Goal: Use online tool/utility: Use online tool/utility

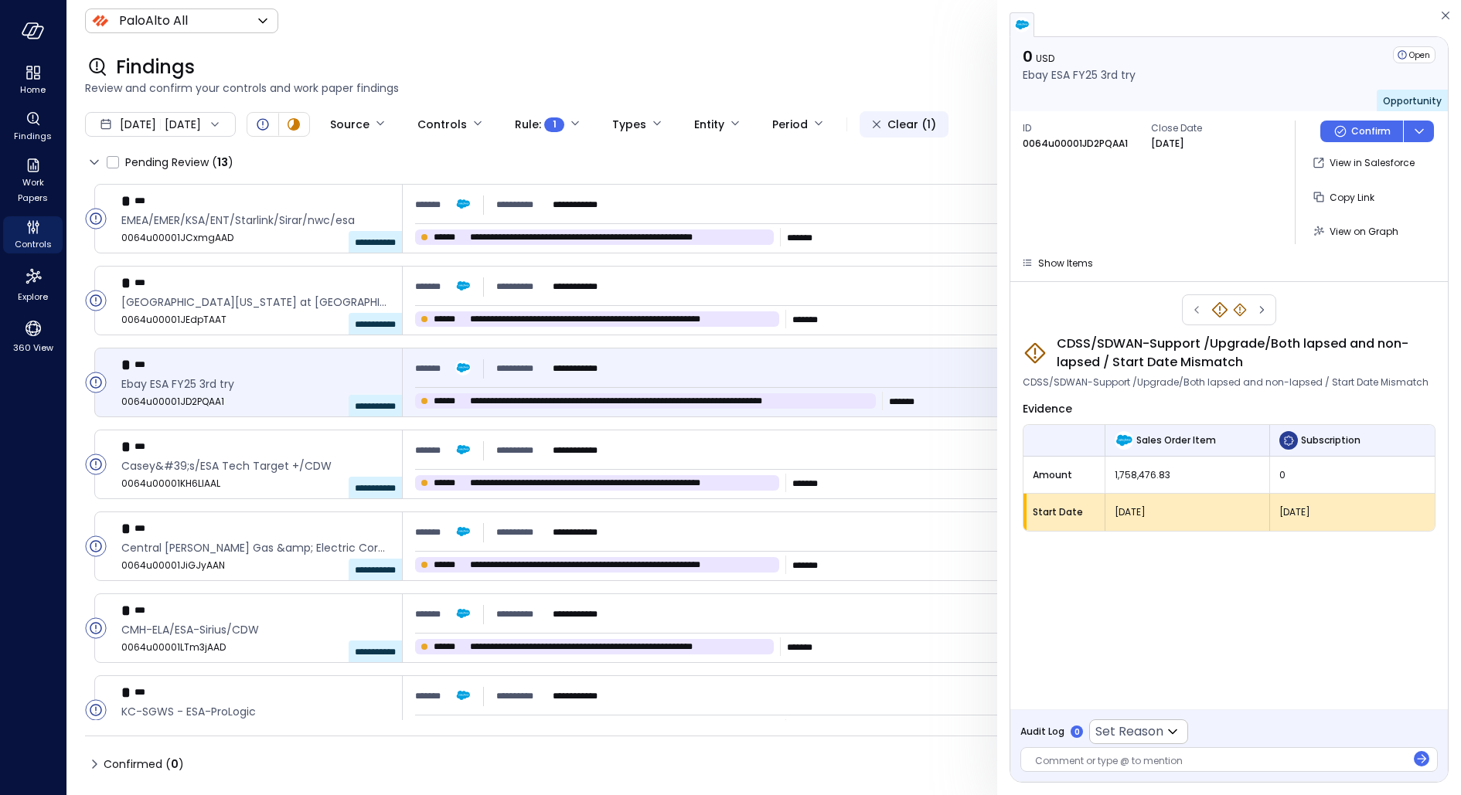
scroll to position [59, 0]
click at [23, 325] on icon "360 View" at bounding box center [33, 328] width 23 height 23
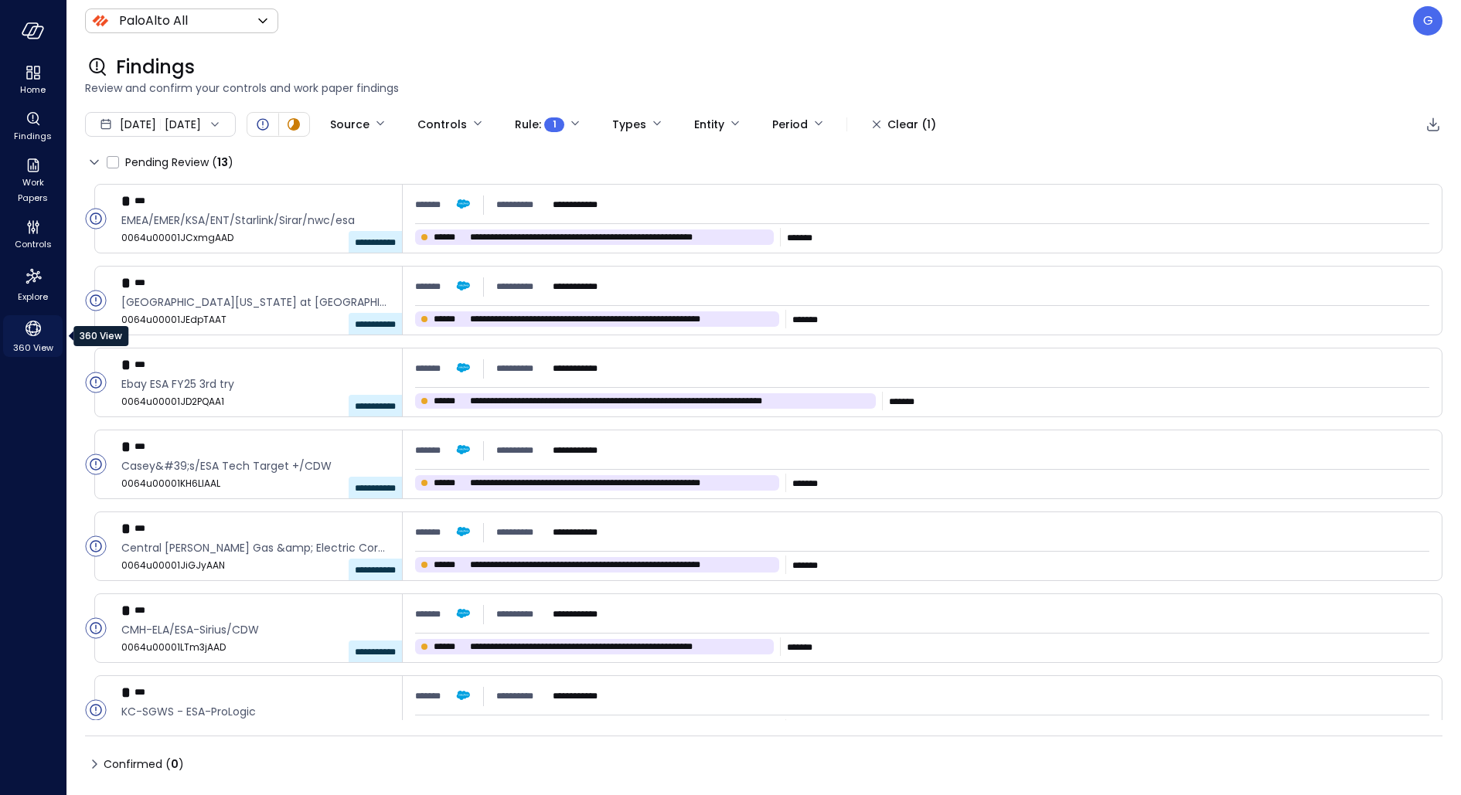
click at [23, 325] on icon "360 View" at bounding box center [33, 328] width 23 height 23
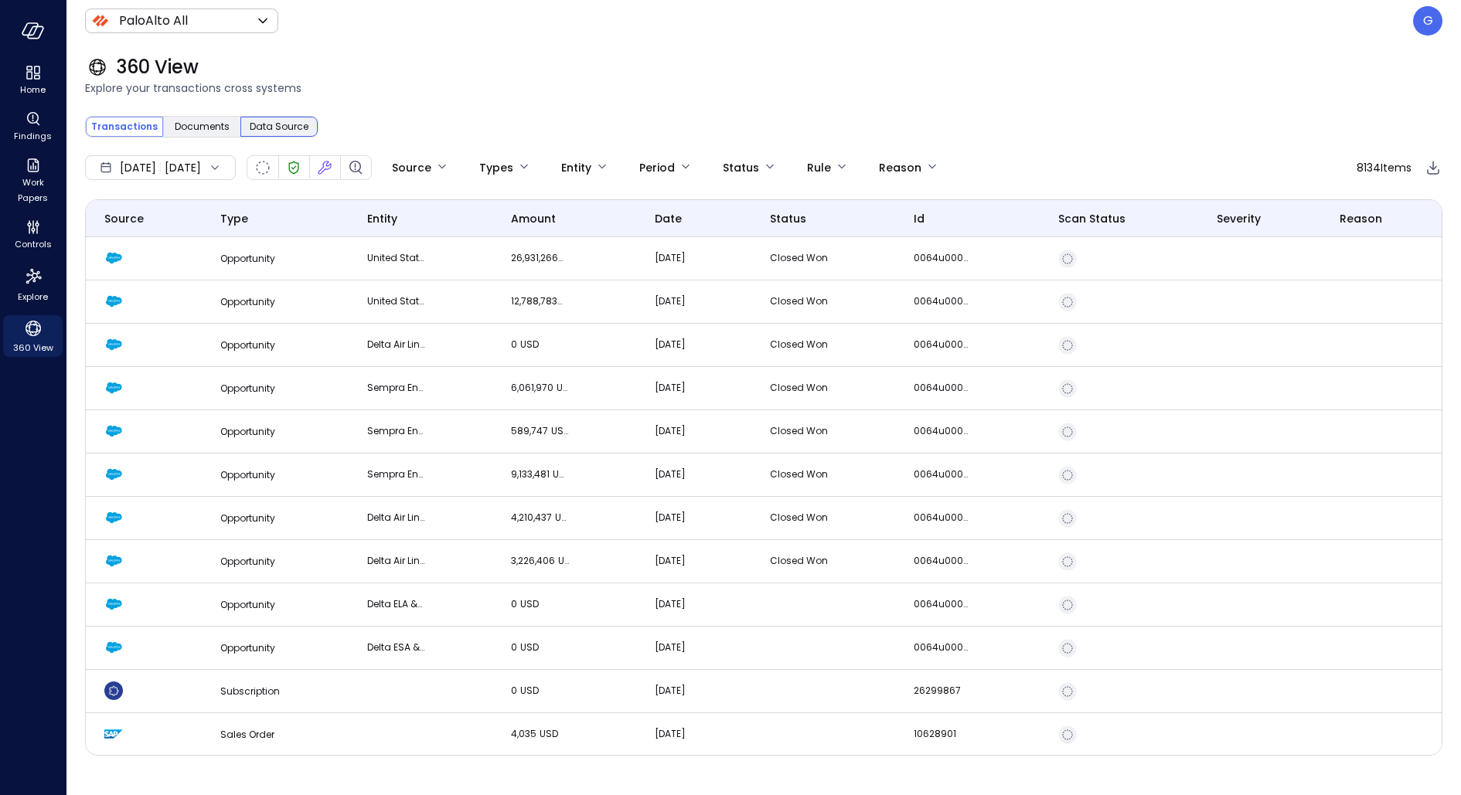
click at [257, 128] on span "Data Source" at bounding box center [279, 126] width 59 height 15
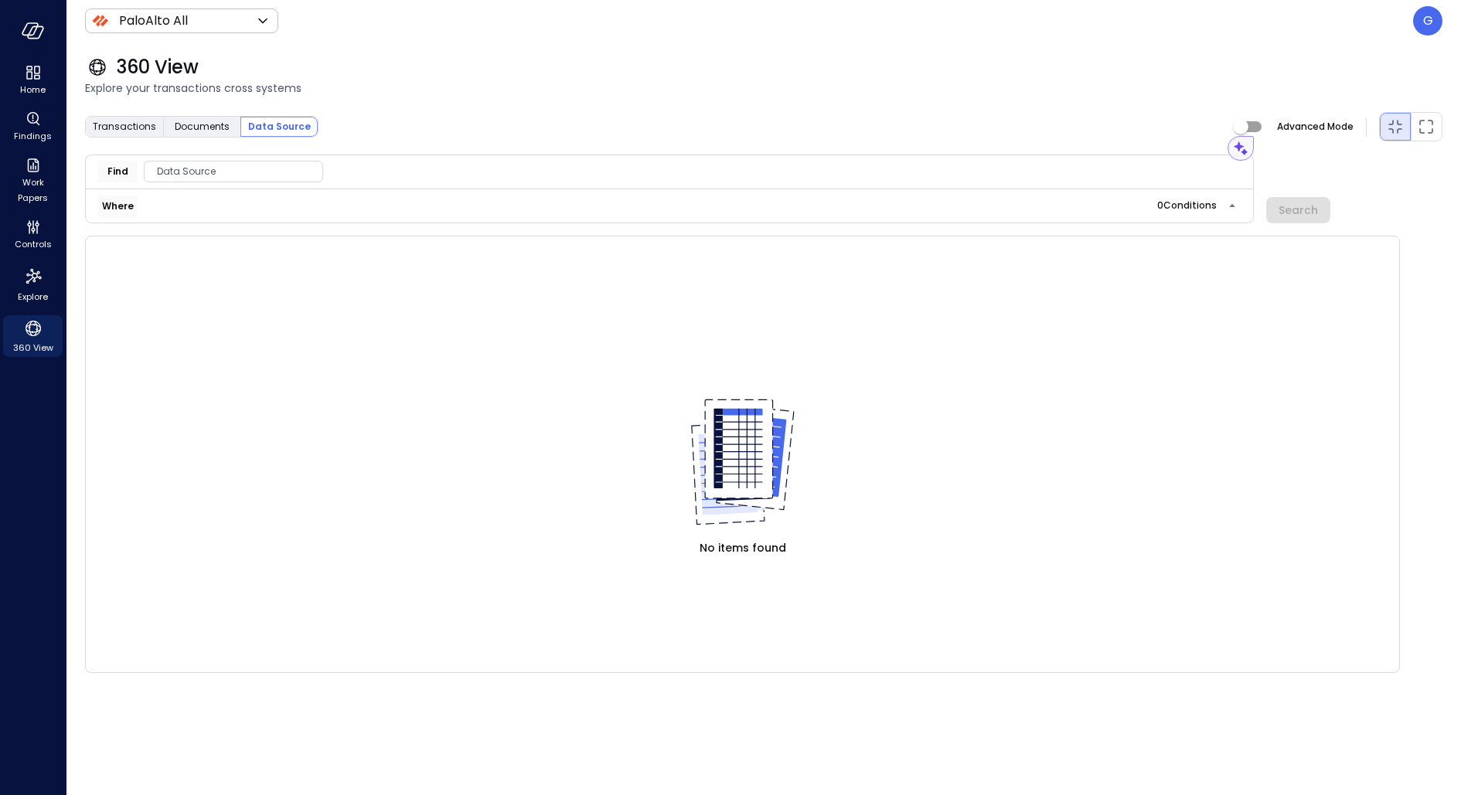
click at [270, 161] on div "Data Source" at bounding box center [233, 172] width 179 height 22
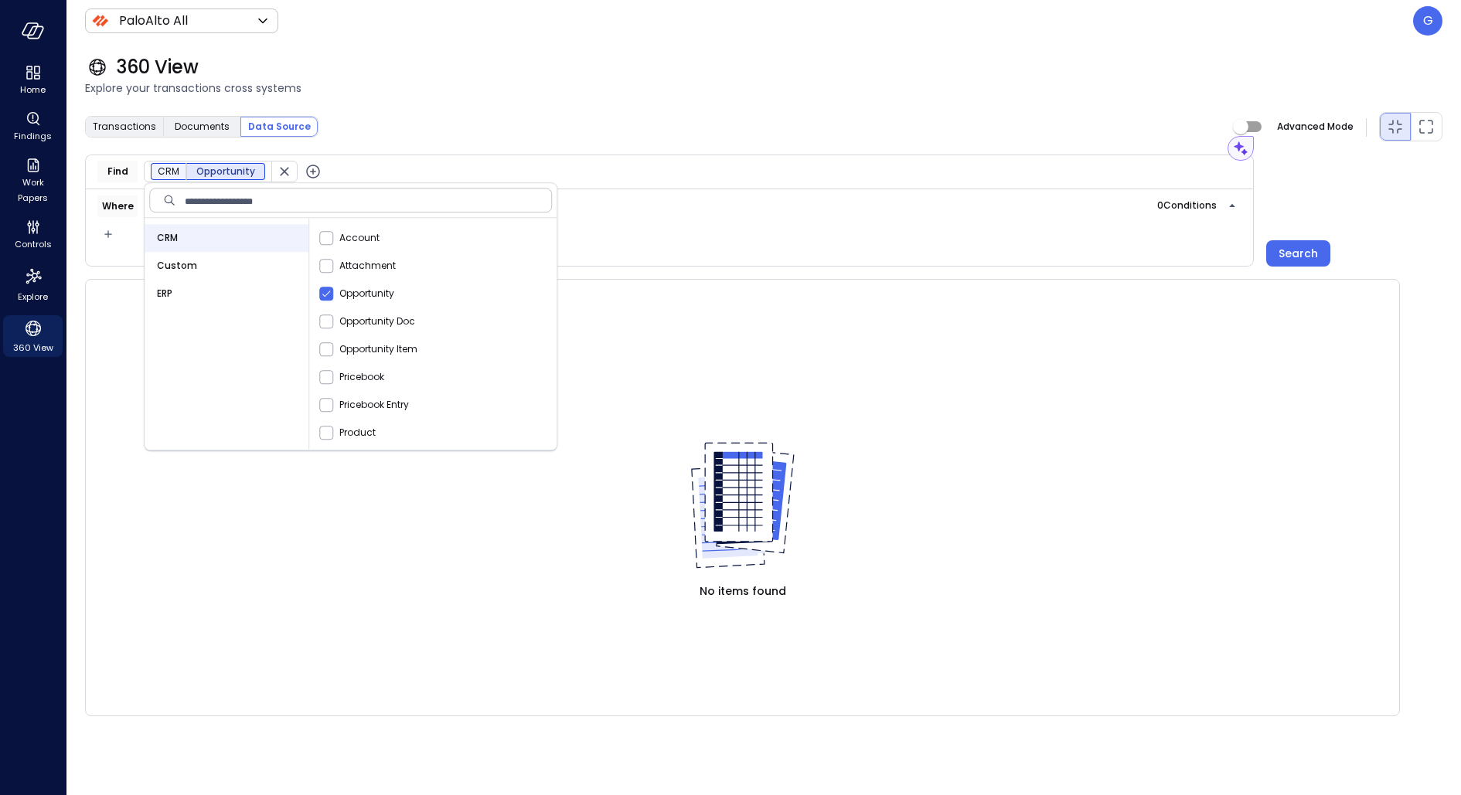
click at [310, 170] on icon "button" at bounding box center [313, 172] width 6 height 6
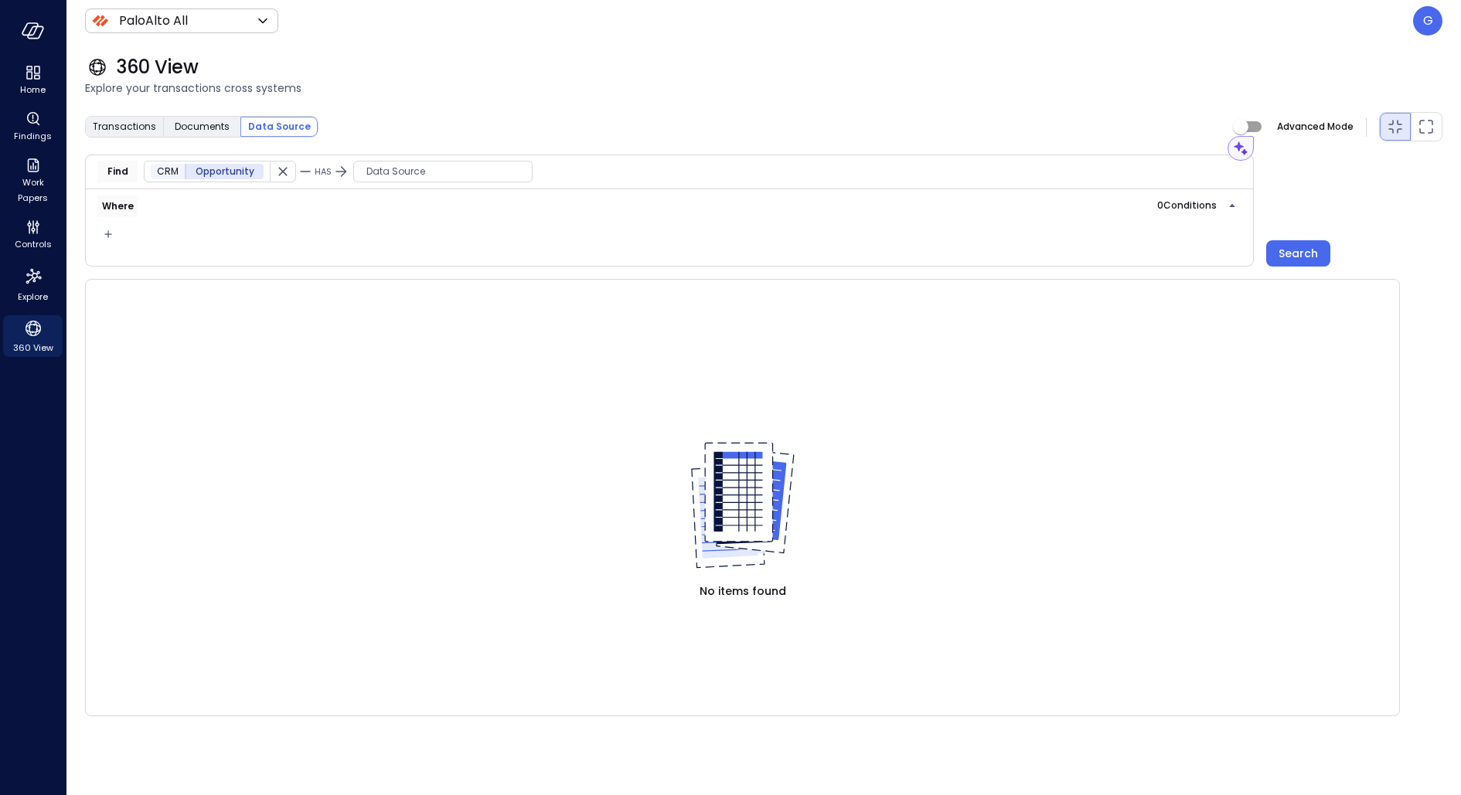
click at [397, 161] on div "Data Source" at bounding box center [442, 172] width 179 height 22
click at [434, 267] on div "ERP" at bounding box center [431, 266] width 164 height 28
click at [304, 289] on table at bounding box center [742, 354] width 1313 height 148
click at [104, 244] on div at bounding box center [110, 238] width 45 height 43
click at [104, 238] on icon "button" at bounding box center [107, 234] width 15 height 19
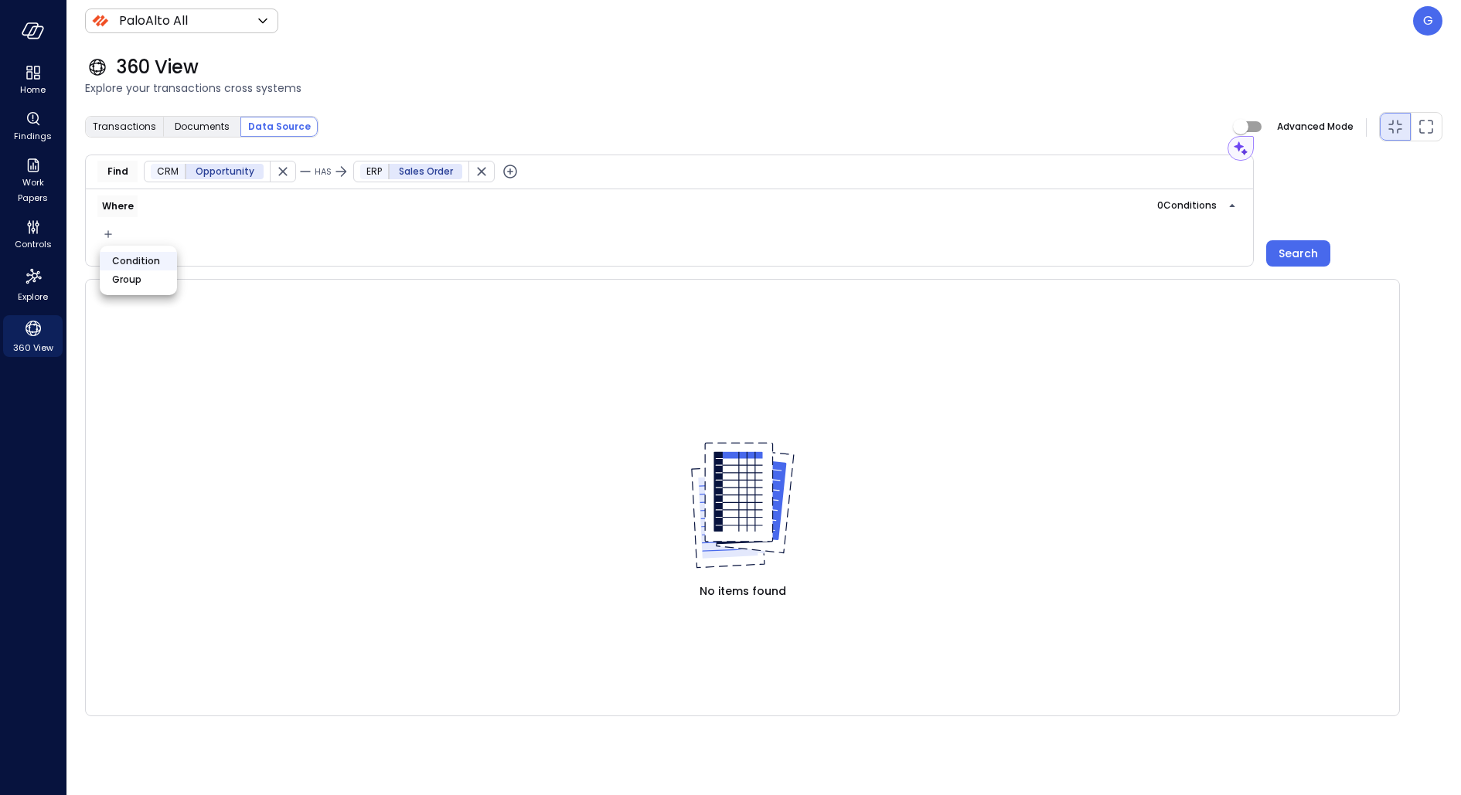
click at [158, 261] on li "Condition" at bounding box center [138, 261] width 77 height 19
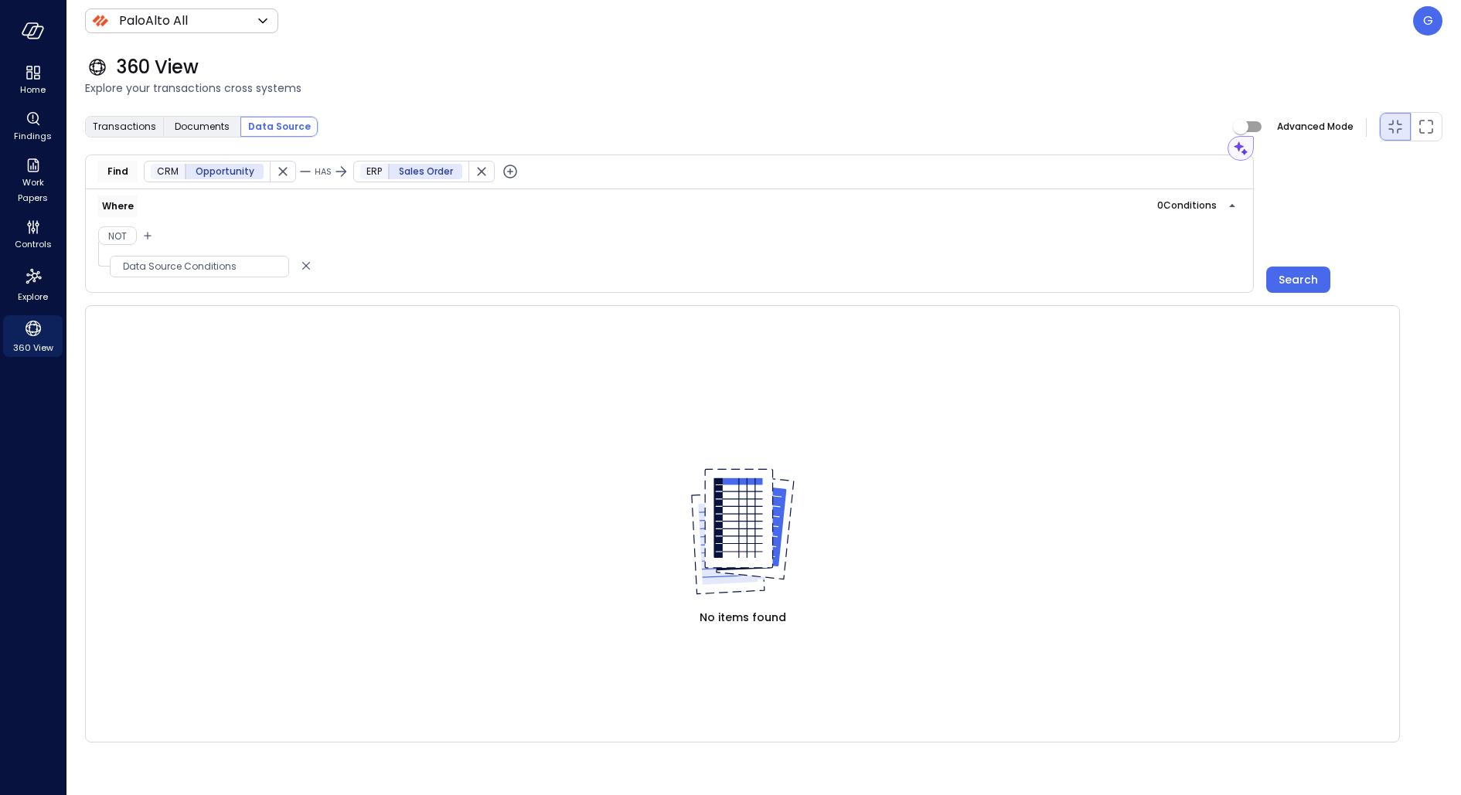
click at [199, 259] on span "Data Source Conditions" at bounding box center [200, 266] width 178 height 15
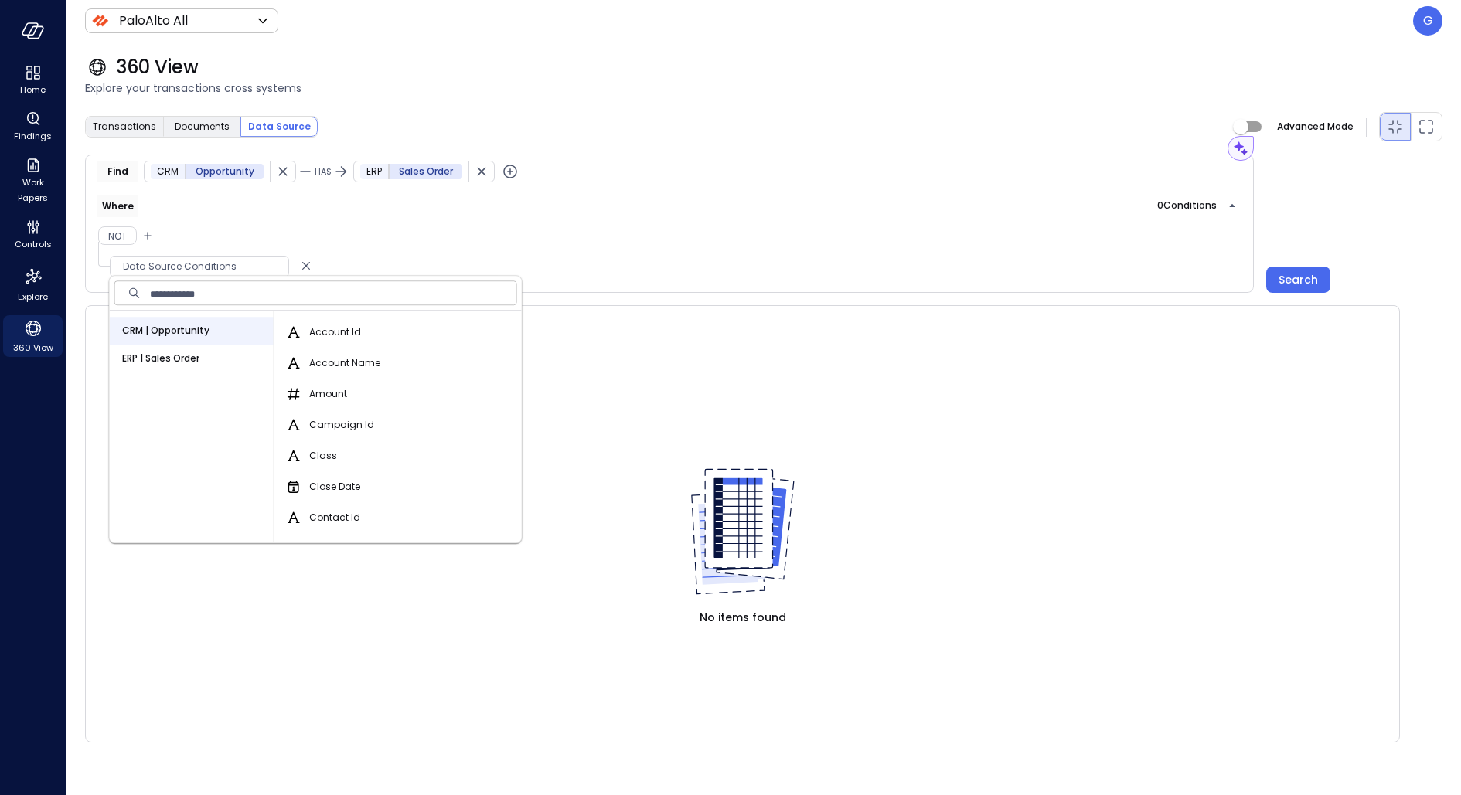
click at [263, 300] on input "text" at bounding box center [333, 293] width 367 height 31
click at [325, 357] on span "Account Name" at bounding box center [344, 363] width 71 height 15
click at [303, 357] on button "Account Name" at bounding box center [293, 363] width 19 height 19
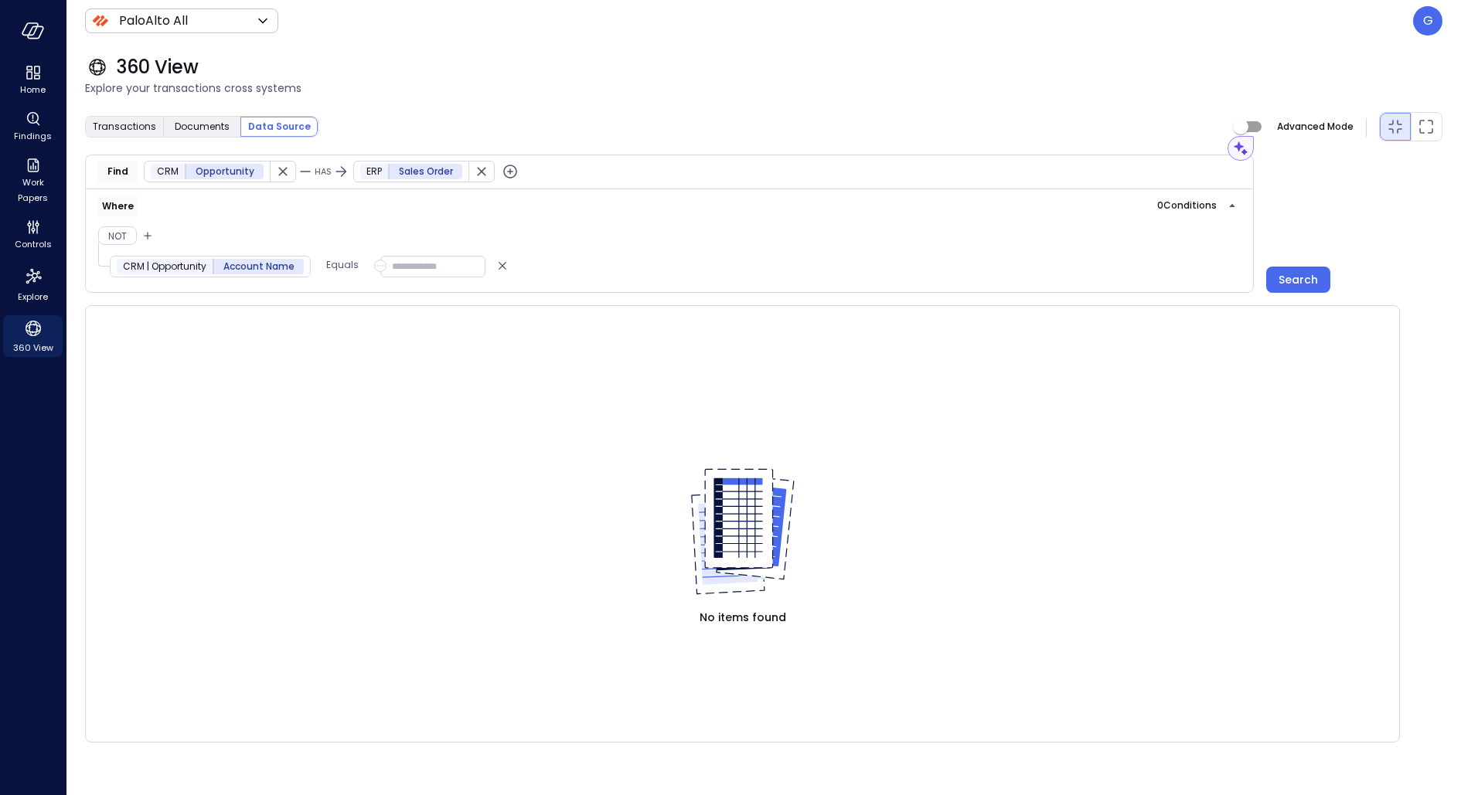
click at [393, 267] on input "text" at bounding box center [432, 267] width 105 height 22
click at [375, 267] on icon "button" at bounding box center [380, 266] width 11 height 19
click at [406, 322] on span "Field" at bounding box center [399, 318] width 22 height 15
click at [424, 270] on span "Data Source Conditions" at bounding box center [470, 266] width 178 height 15
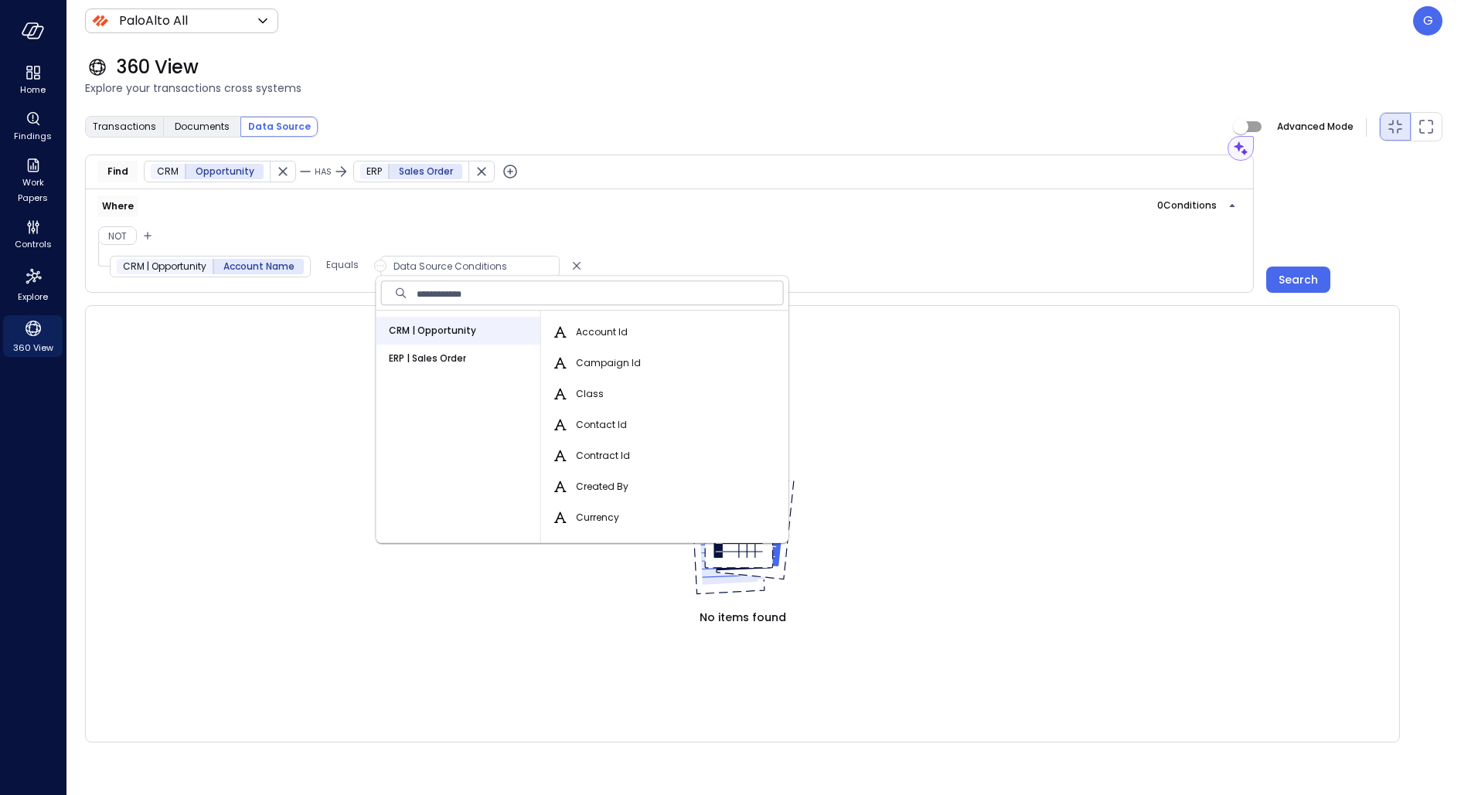
click at [490, 356] on div "ERP | Sales Order" at bounding box center [458, 359] width 164 height 28
click at [603, 366] on span "Billing Address" at bounding box center [611, 363] width 70 height 15
click at [570, 366] on button "Billing Address" at bounding box center [560, 363] width 19 height 19
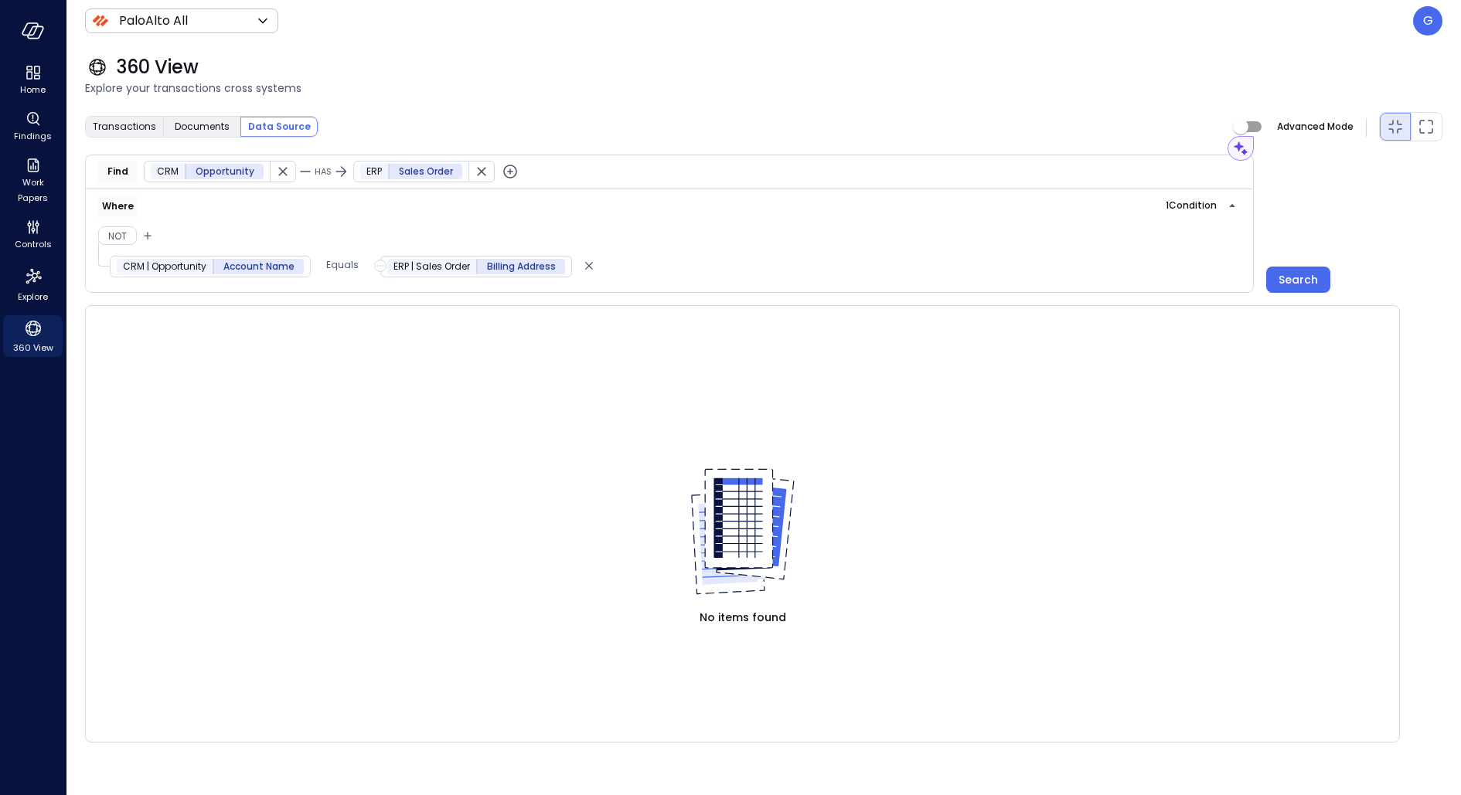
click at [401, 261] on span "ERP | Sales Order" at bounding box center [431, 266] width 77 height 15
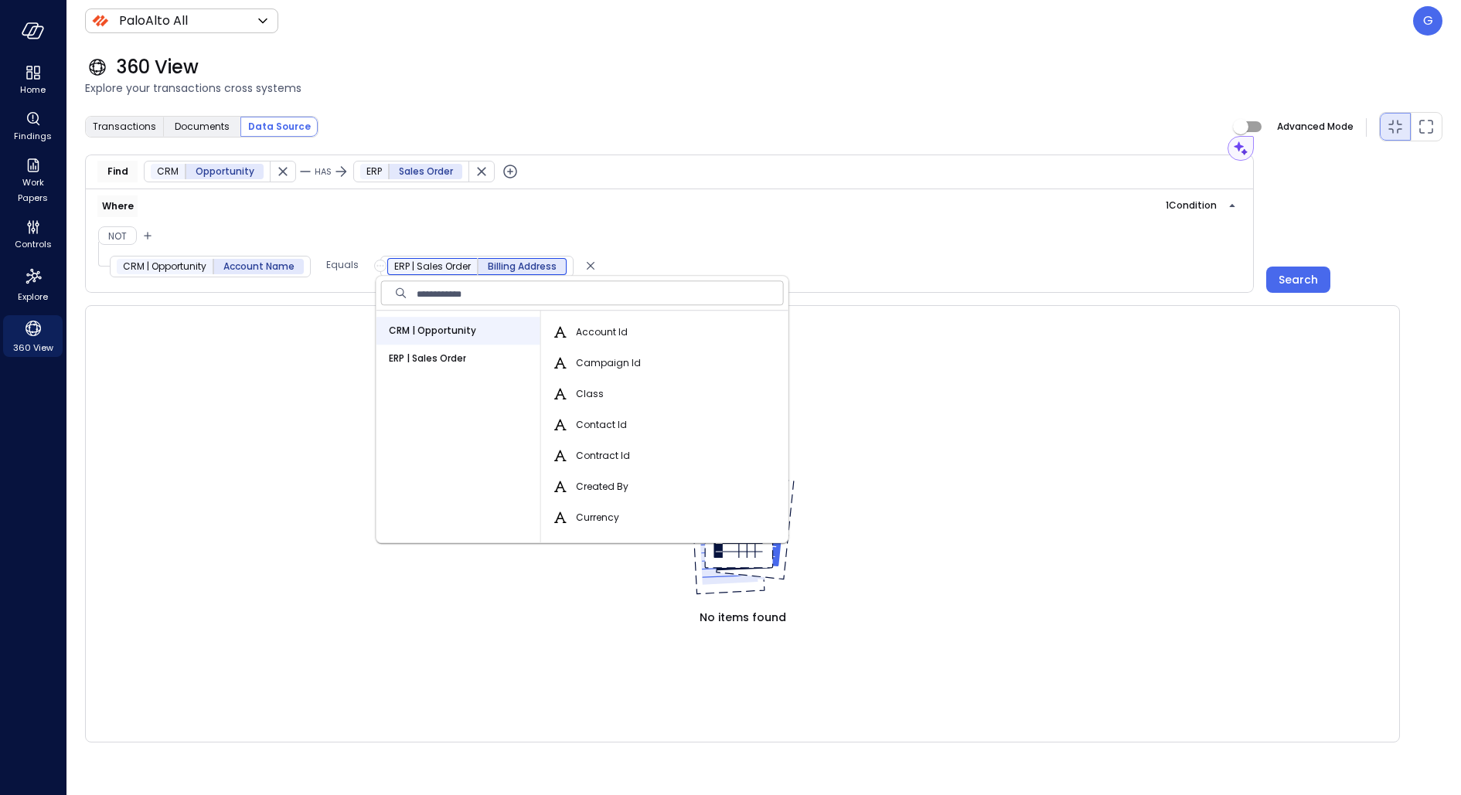
click at [375, 265] on icon "button" at bounding box center [380, 266] width 11 height 19
click at [352, 294] on div at bounding box center [730, 397] width 1461 height 795
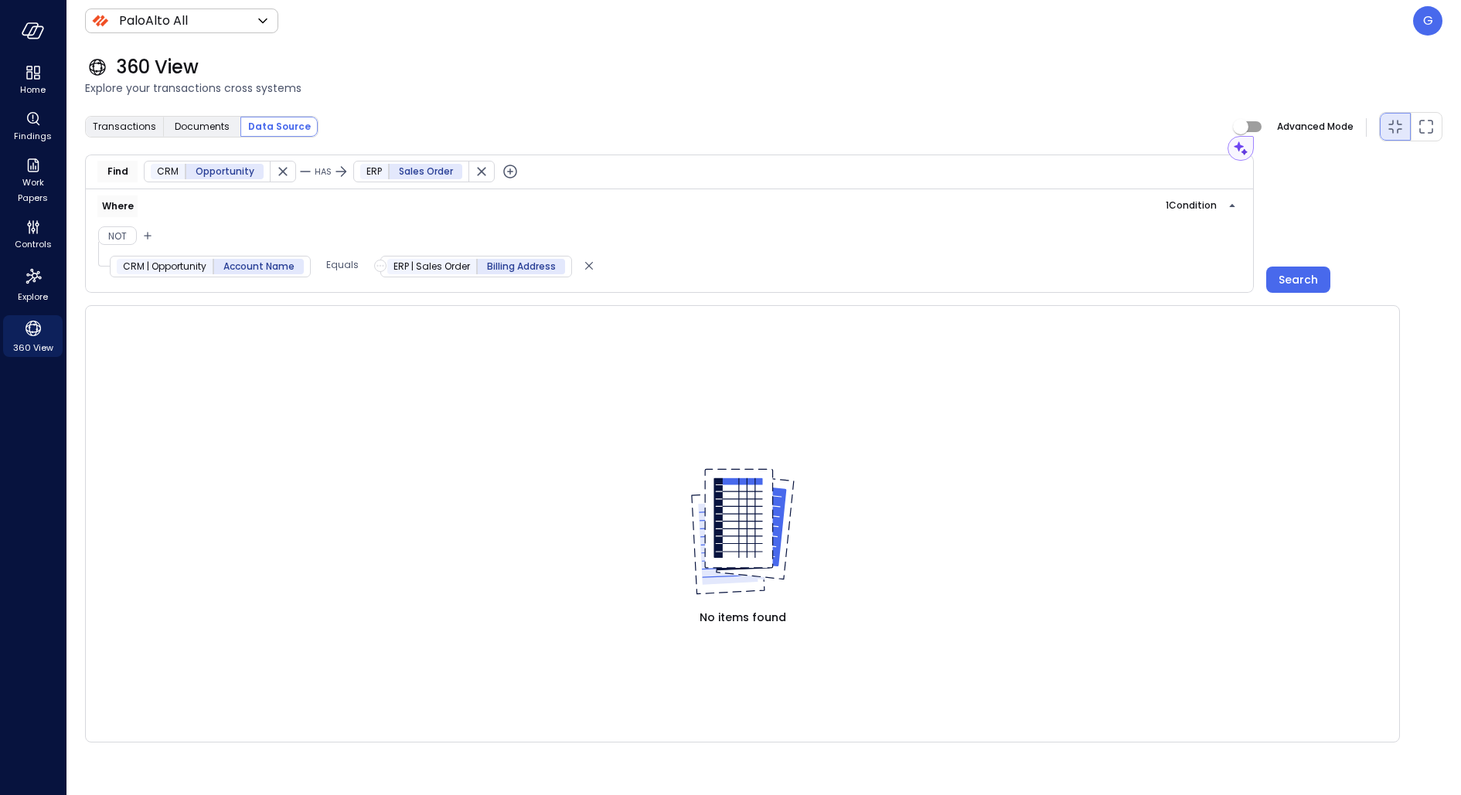
click at [359, 260] on div "CRM | Opportunity Account Name Equals ERP | Sales Order Billing Address" at bounding box center [341, 266] width 464 height 23
click at [353, 260] on p "Equals" at bounding box center [342, 264] width 32 height 15
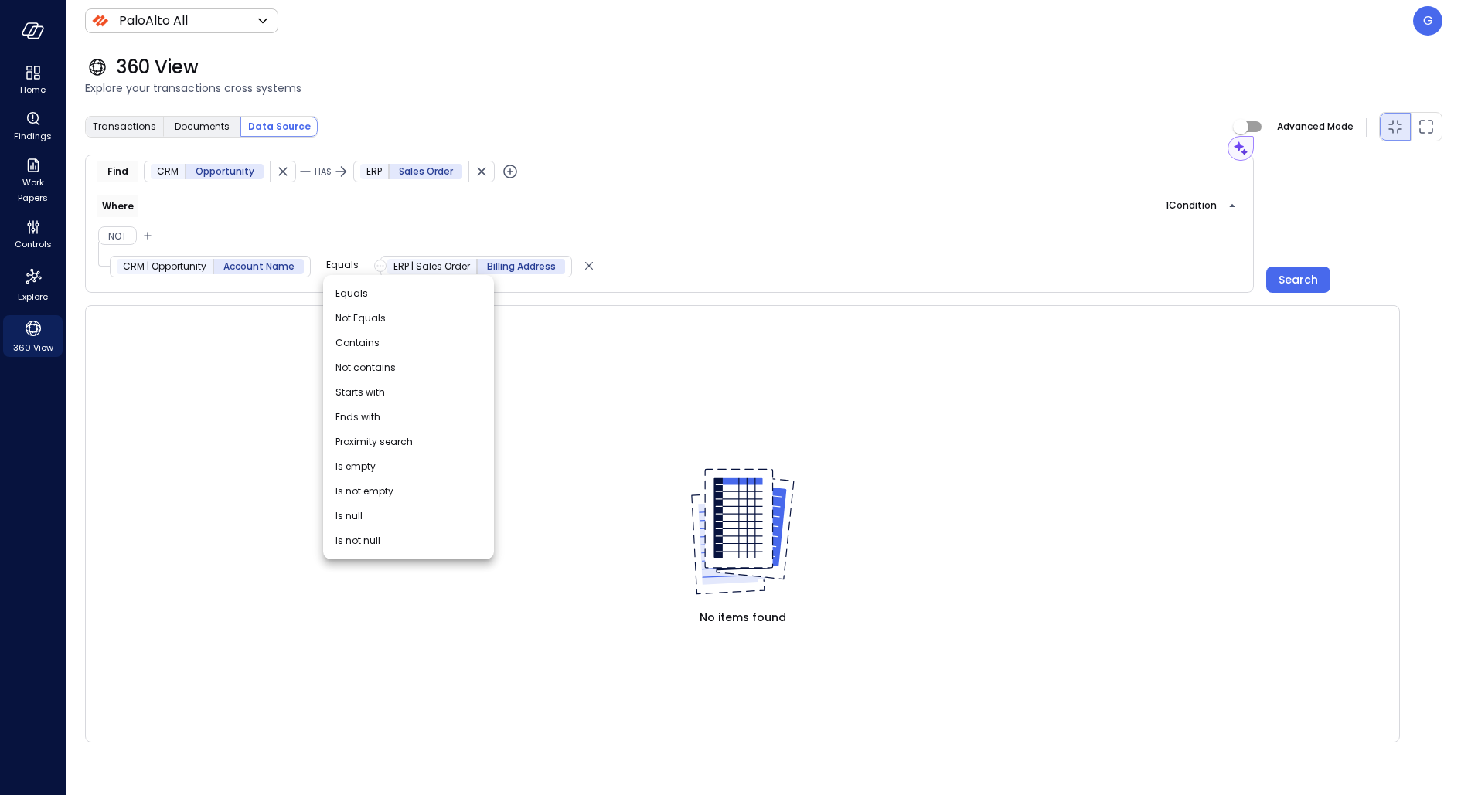
click at [555, 65] on div at bounding box center [730, 397] width 1461 height 795
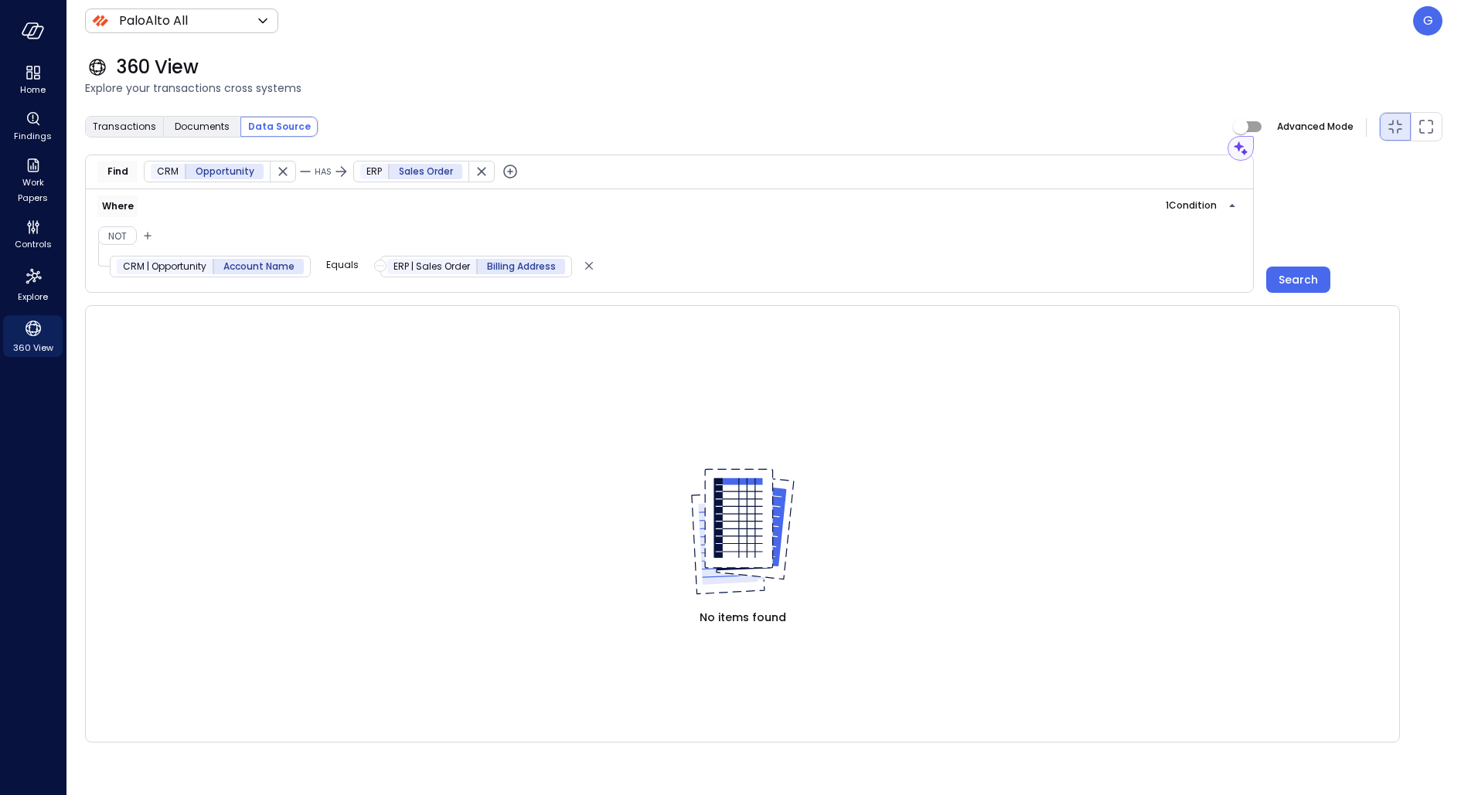
click at [342, 263] on p "Equals" at bounding box center [342, 264] width 32 height 15
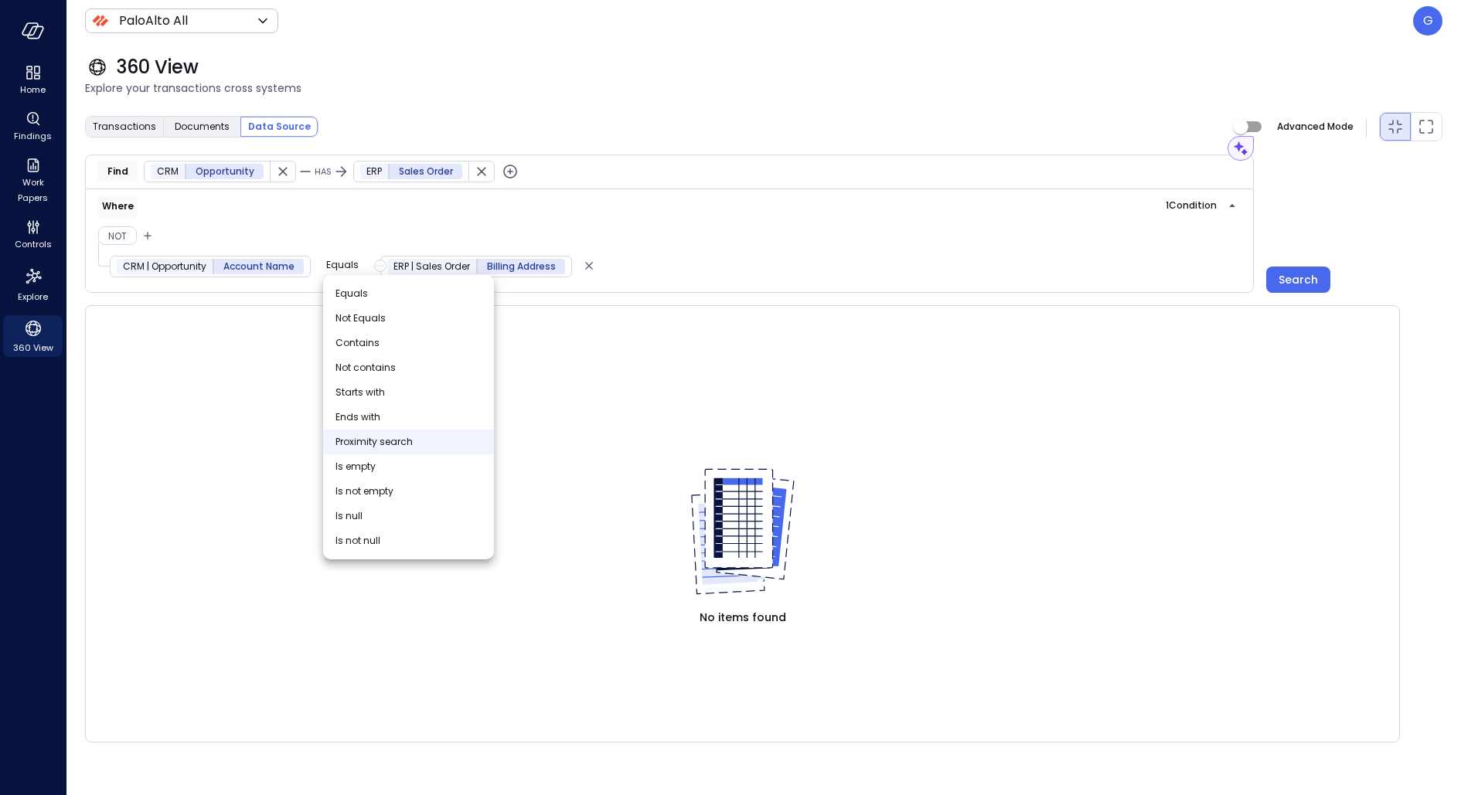
click at [363, 447] on span "Proximity search" at bounding box center [374, 441] width 77 height 15
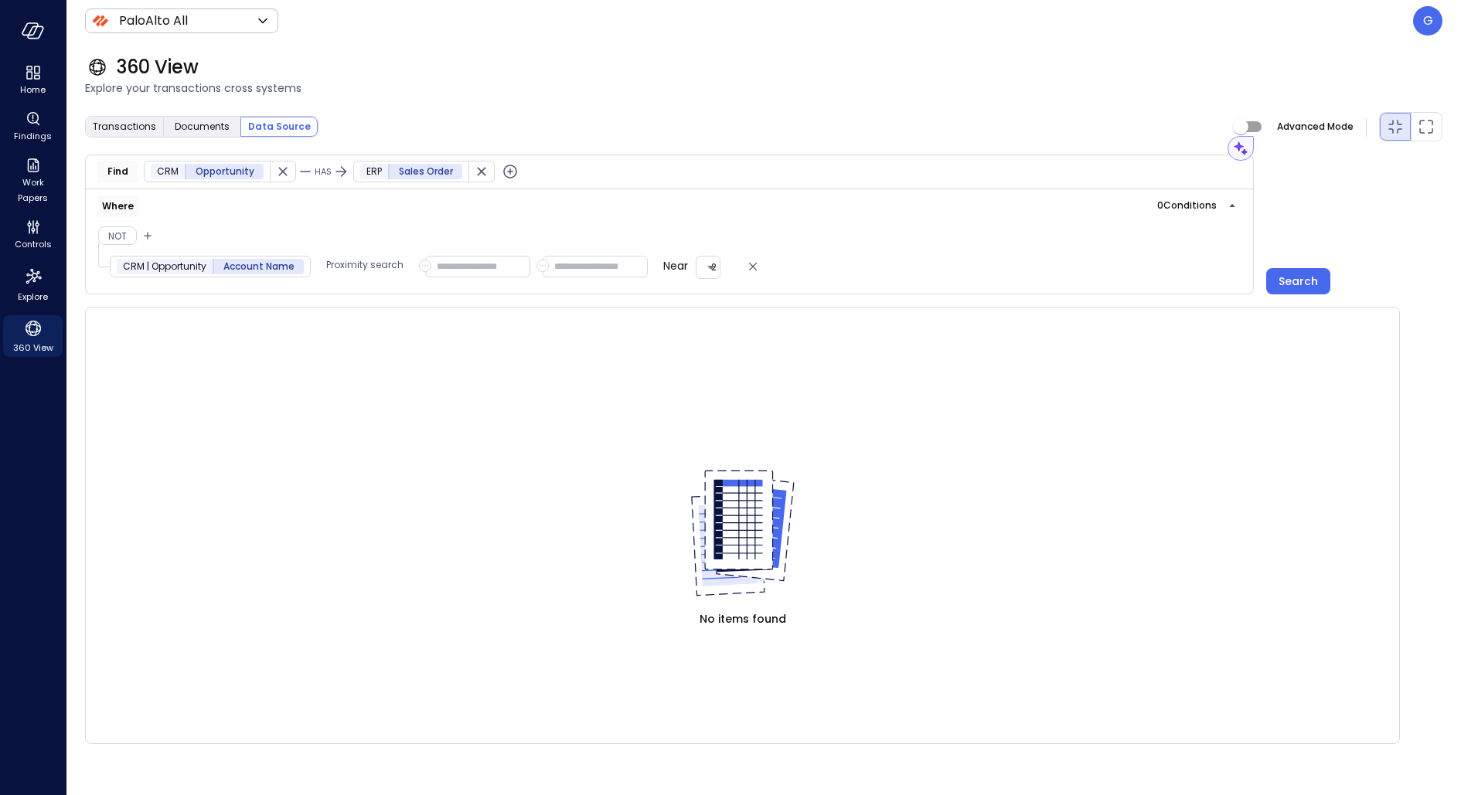
click at [492, 259] on input "text" at bounding box center [477, 267] width 105 height 22
click at [713, 265] on body "Home Findings Work Papers Controls Explore 360 View PaloAlto All ******* ​ G 36…" at bounding box center [730, 397] width 1461 height 795
click at [741, 214] on div at bounding box center [730, 397] width 1461 height 795
